Goal: Find specific page/section: Find specific page/section

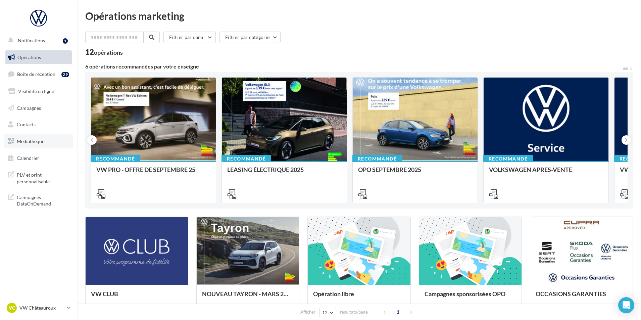
click at [48, 146] on link "Médiathèque" at bounding box center [38, 141] width 69 height 14
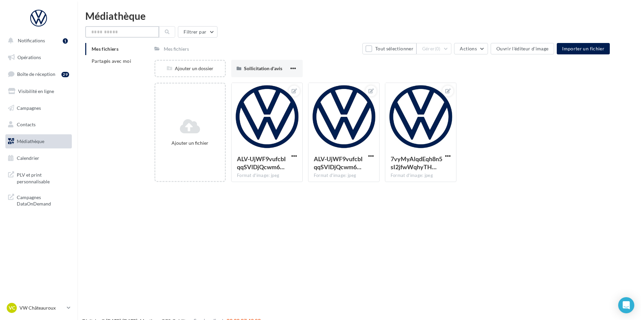
click at [130, 35] on input "text" at bounding box center [122, 31] width 74 height 11
click at [127, 59] on span "Partagés avec moi" at bounding box center [112, 61] width 40 height 6
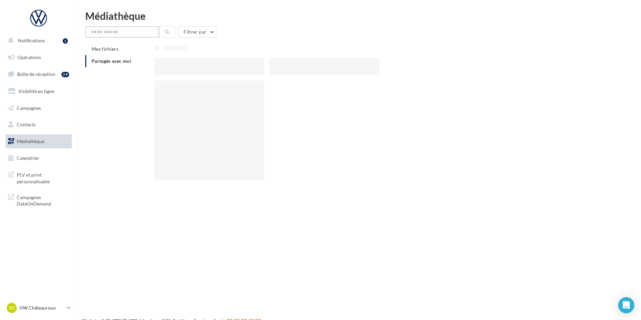
click at [130, 33] on input "text" at bounding box center [122, 31] width 74 height 11
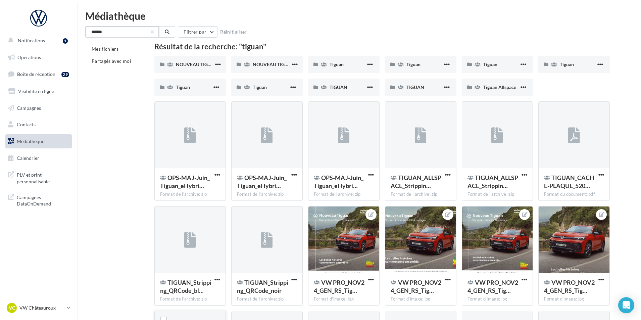
type input "******"
click at [208, 62] on span "NOUVEAU TIGUAN" at bounding box center [197, 64] width 42 height 6
click at [272, 66] on span "NOUVEAU TIGUAN" at bounding box center [274, 64] width 42 height 6
click at [488, 61] on div "Tiguan" at bounding box center [498, 64] width 72 height 17
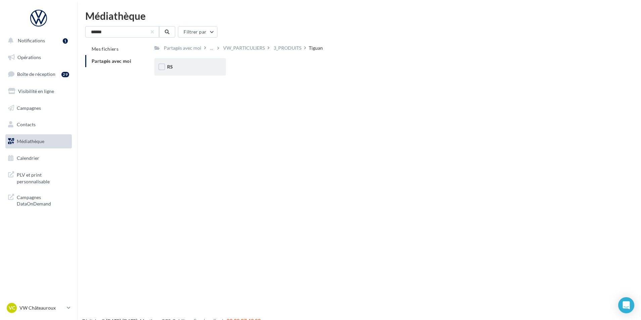
click at [187, 65] on div "RS" at bounding box center [190, 66] width 46 height 7
click at [278, 65] on div "eHybrid" at bounding box center [267, 66] width 46 height 7
click at [196, 65] on div "Ecran" at bounding box center [190, 66] width 46 height 7
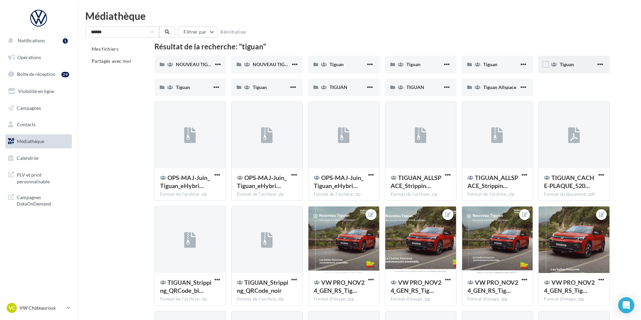
click at [586, 65] on div "Tiguan" at bounding box center [578, 64] width 36 height 7
click at [419, 69] on div "Tiguan" at bounding box center [421, 64] width 72 height 17
click at [350, 65] on div "Tiguan" at bounding box center [348, 64] width 36 height 7
click at [266, 65] on span "NOUVEAU TIGUAN" at bounding box center [274, 64] width 42 height 6
click at [204, 64] on span "NOUVEAU TIGUAN" at bounding box center [197, 64] width 42 height 6
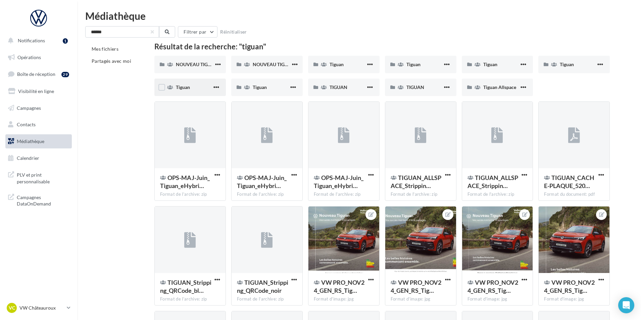
click at [192, 87] on div "Tiguan" at bounding box center [194, 87] width 36 height 7
click at [274, 88] on div "Tiguan" at bounding box center [271, 87] width 36 height 7
drag, startPoint x: 271, startPoint y: 87, endPoint x: 53, endPoint y: 19, distance: 228.2
click at [270, 86] on div "Tiguan" at bounding box center [271, 87] width 36 height 7
click at [352, 86] on div "TIGUAN" at bounding box center [348, 87] width 36 height 7
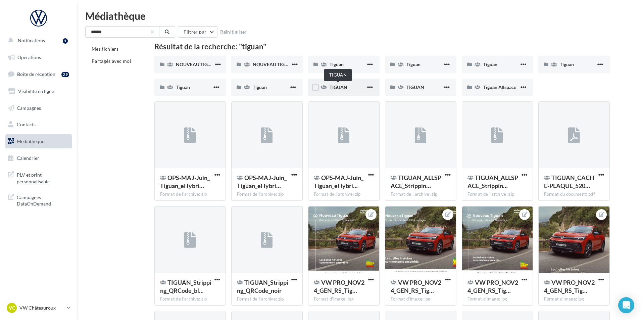
click at [338, 88] on span "TIGUAN" at bounding box center [339, 87] width 18 height 6
click at [433, 91] on div "TIGUAN" at bounding box center [421, 87] width 72 height 17
click at [503, 91] on div "Tiguan Allspace" at bounding box center [498, 87] width 72 height 17
click at [421, 91] on div "TIGUAN" at bounding box center [421, 87] width 72 height 17
